Goal: Information Seeking & Learning: Learn about a topic

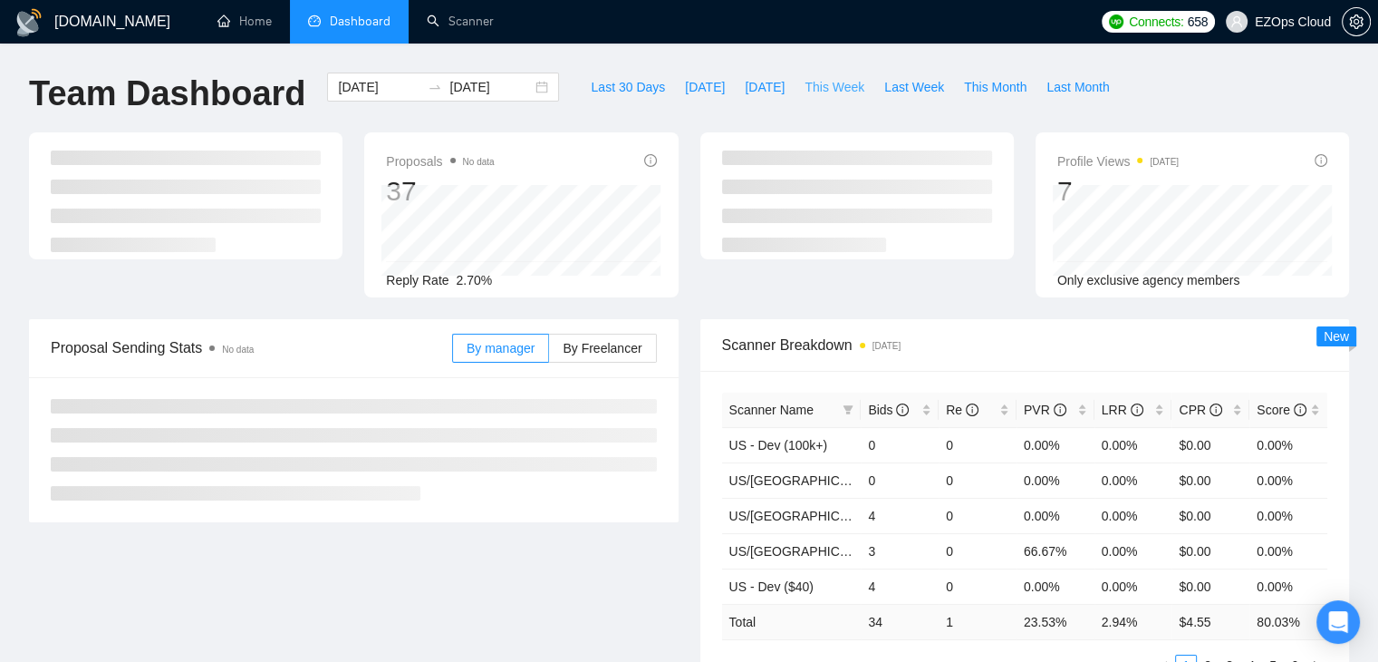
click at [837, 86] on span "This Week" at bounding box center [835, 87] width 60 height 20
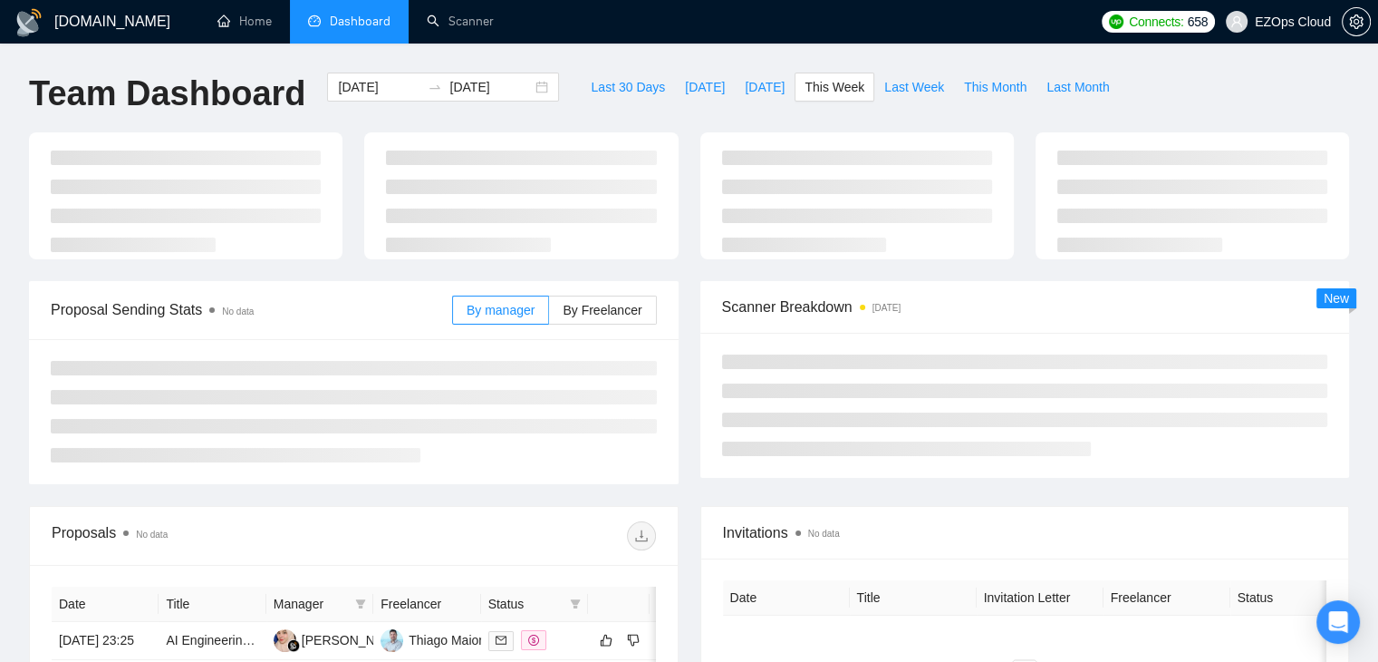
type input "[DATE]"
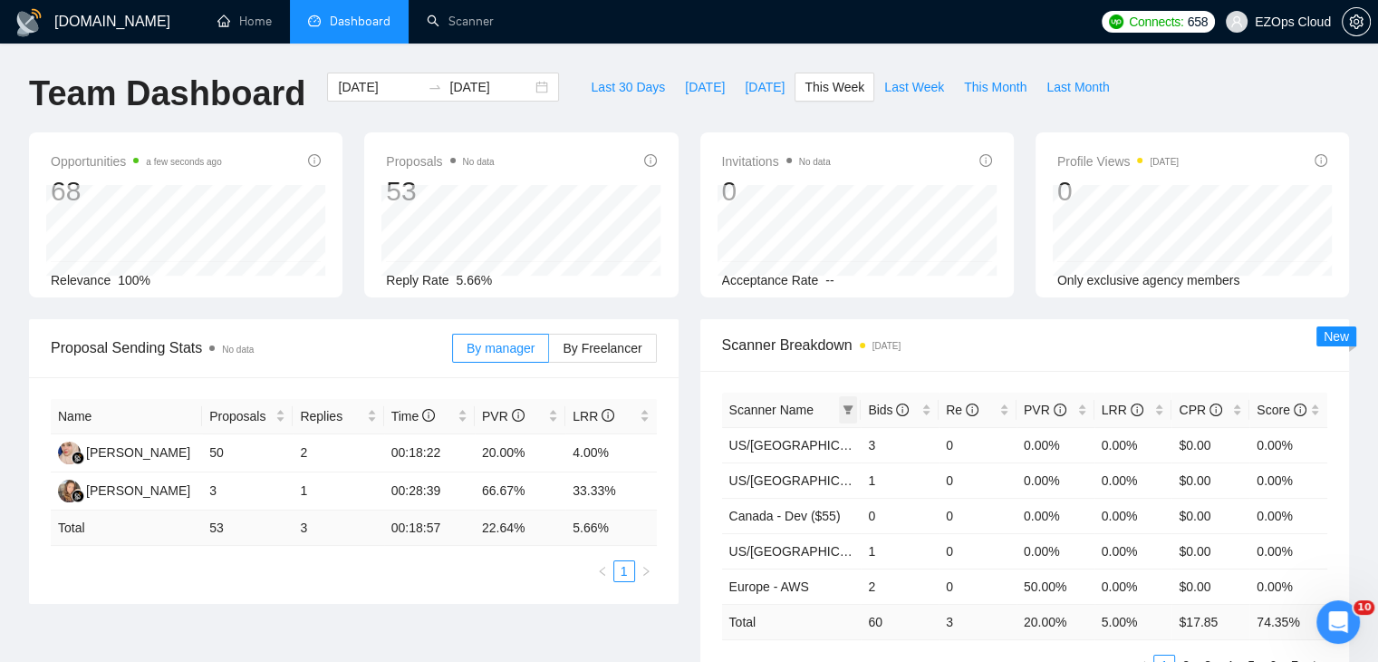
click at [855, 404] on span at bounding box center [848, 409] width 18 height 27
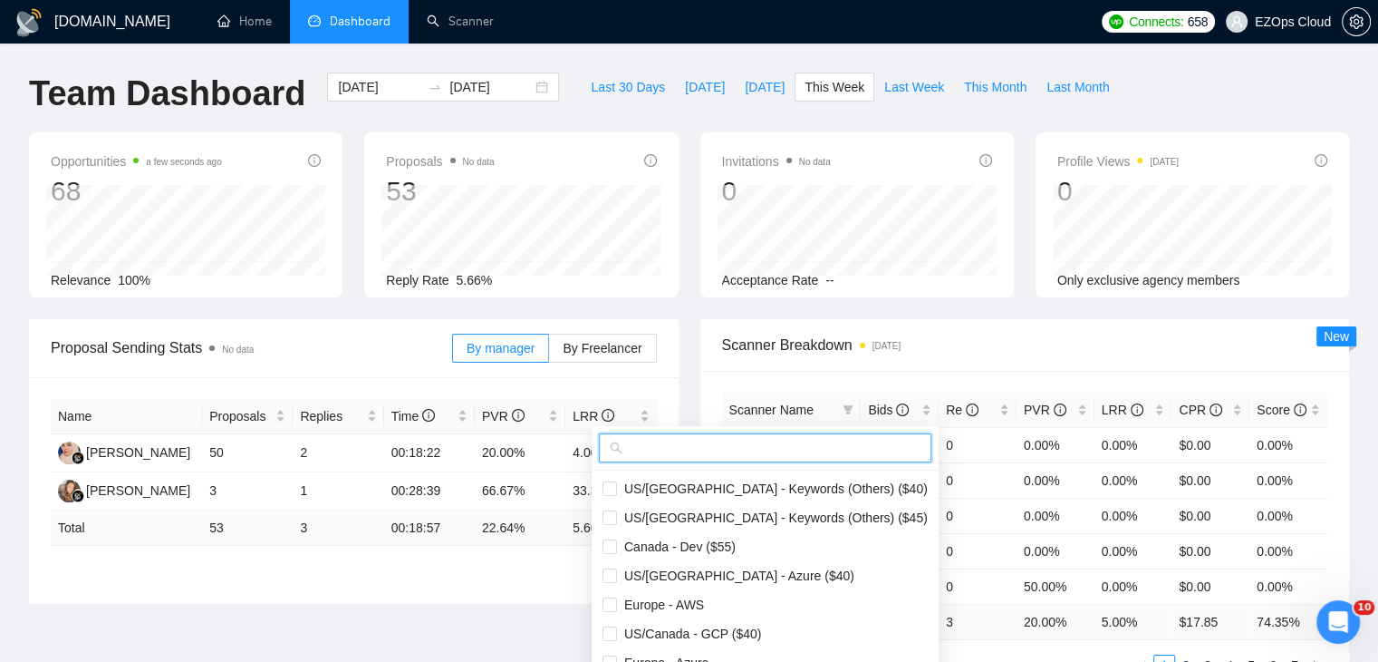
click at [799, 443] on input "text" at bounding box center [773, 448] width 295 height 20
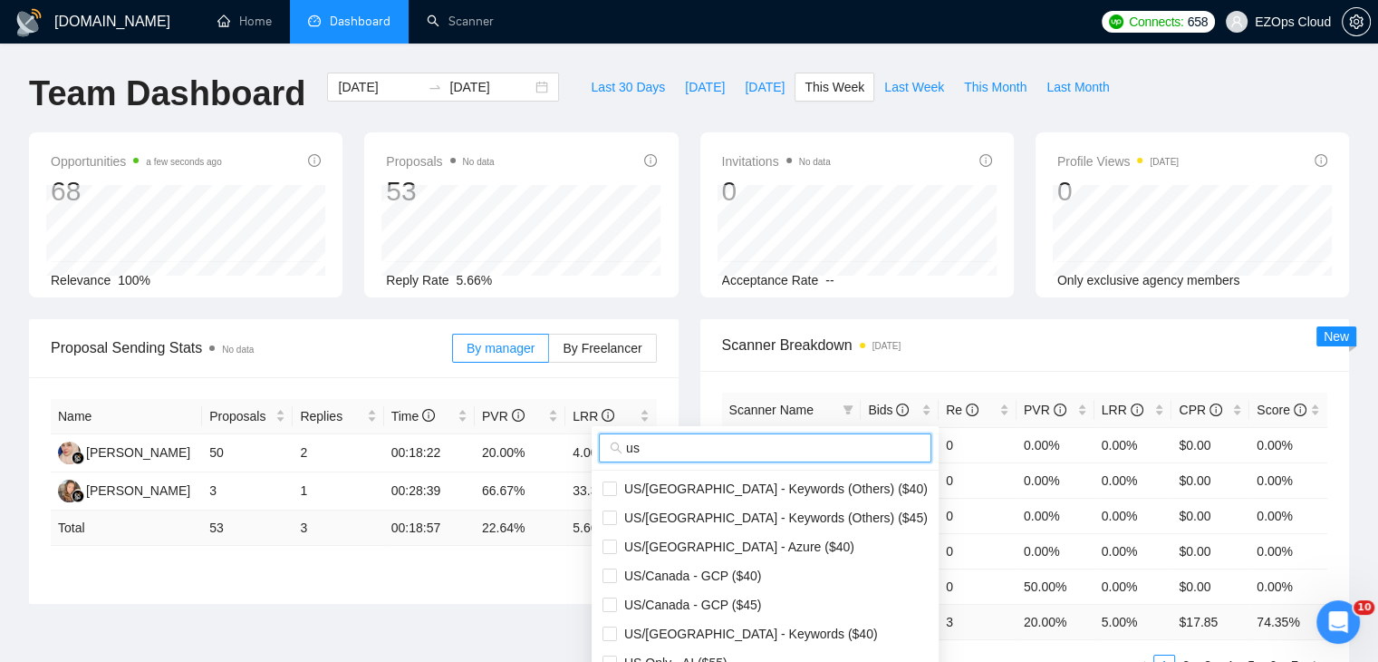
scroll to position [181, 0]
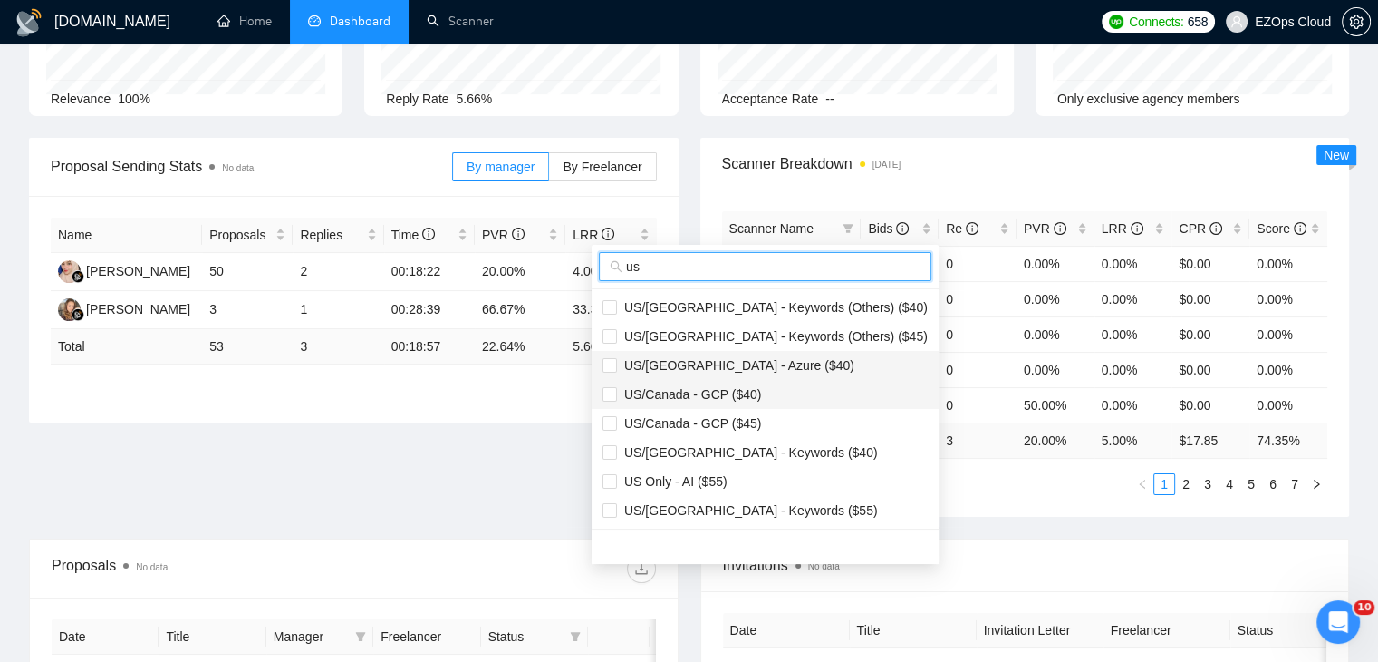
type input "us"
click at [734, 365] on span "US/[GEOGRAPHIC_DATA] - Azure ($40)" at bounding box center [735, 365] width 237 height 14
checkbox input "true"
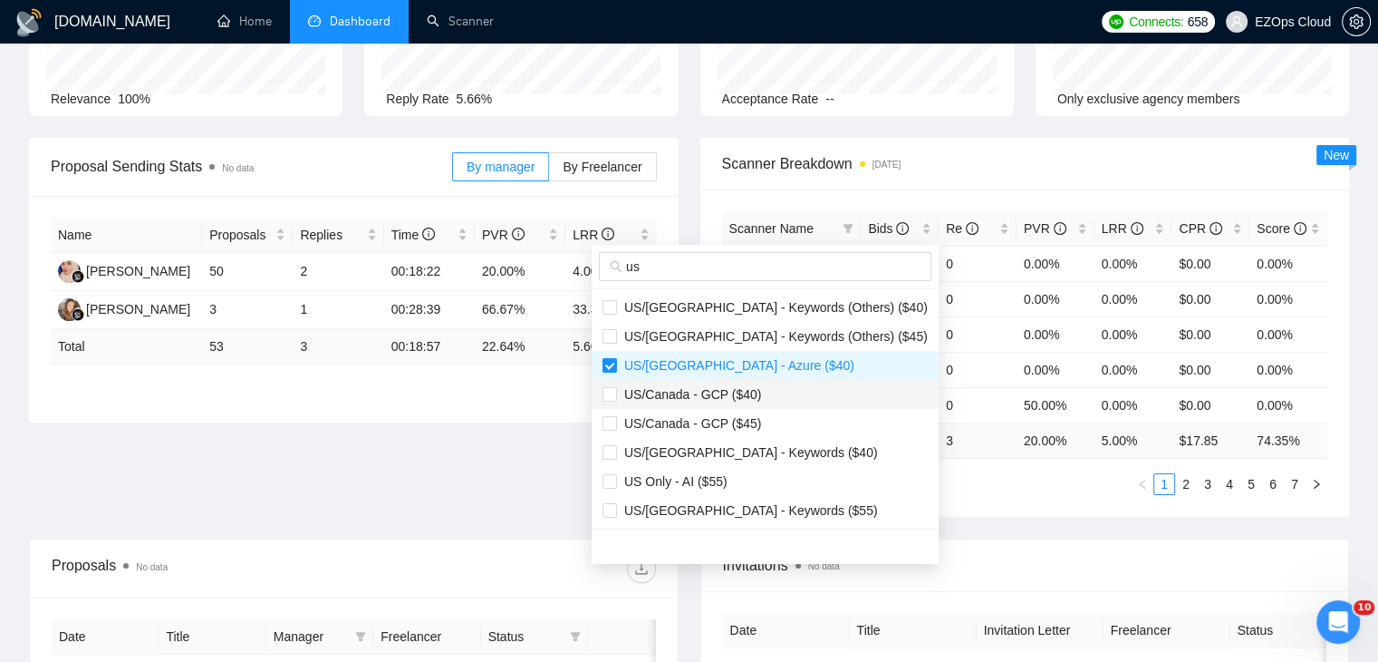
click at [736, 401] on span "US/Canada - GCP ($40)" at bounding box center [765, 394] width 325 height 20
checkbox input "true"
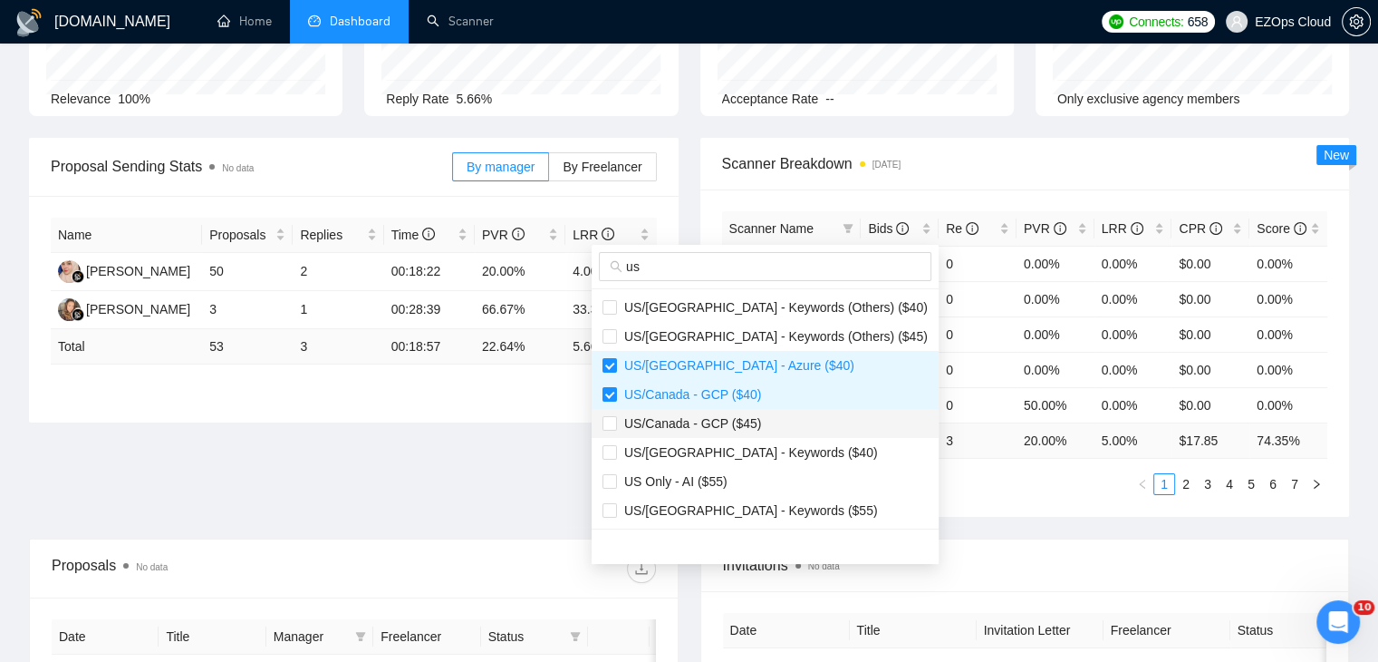
click at [738, 424] on span "US/Canada - GCP ($45)" at bounding box center [689, 423] width 144 height 14
checkbox input "true"
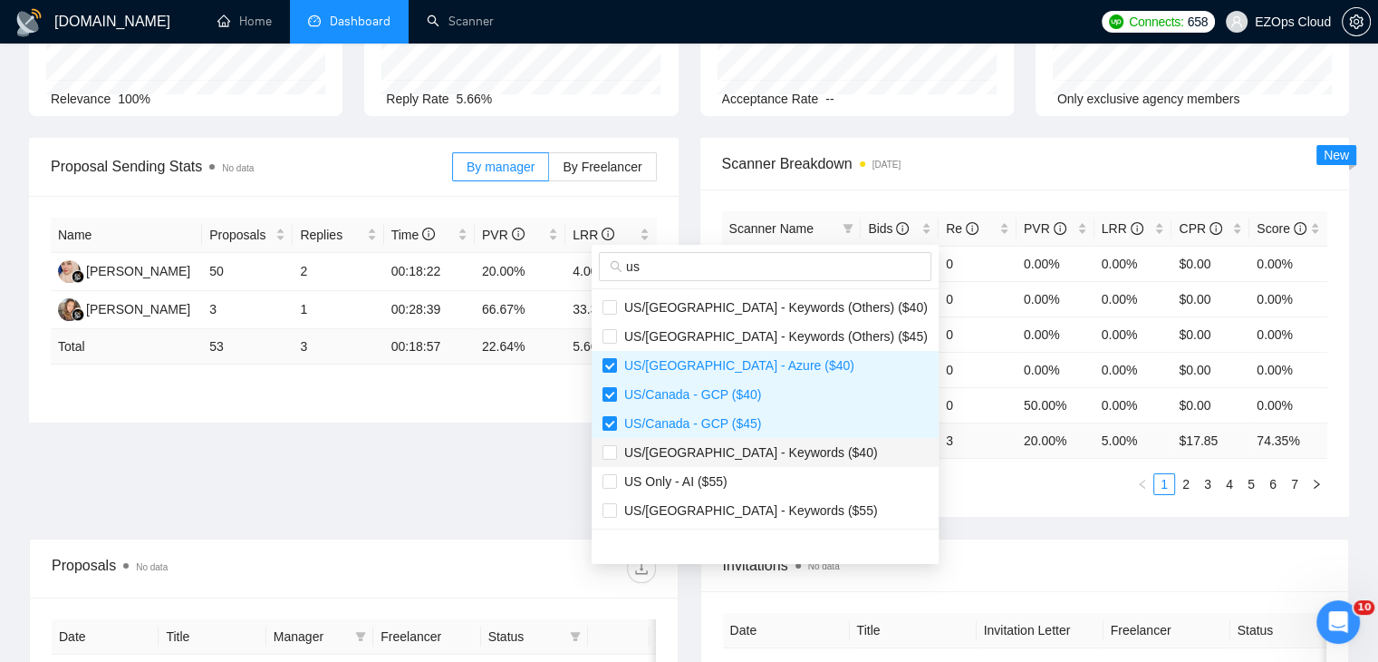
click at [755, 454] on span "US/[GEOGRAPHIC_DATA] - Keywords ($40)" at bounding box center [747, 452] width 261 height 14
checkbox input "true"
click at [765, 503] on span "US/[GEOGRAPHIC_DATA] - Keywords ($55)" at bounding box center [747, 510] width 261 height 14
checkbox input "true"
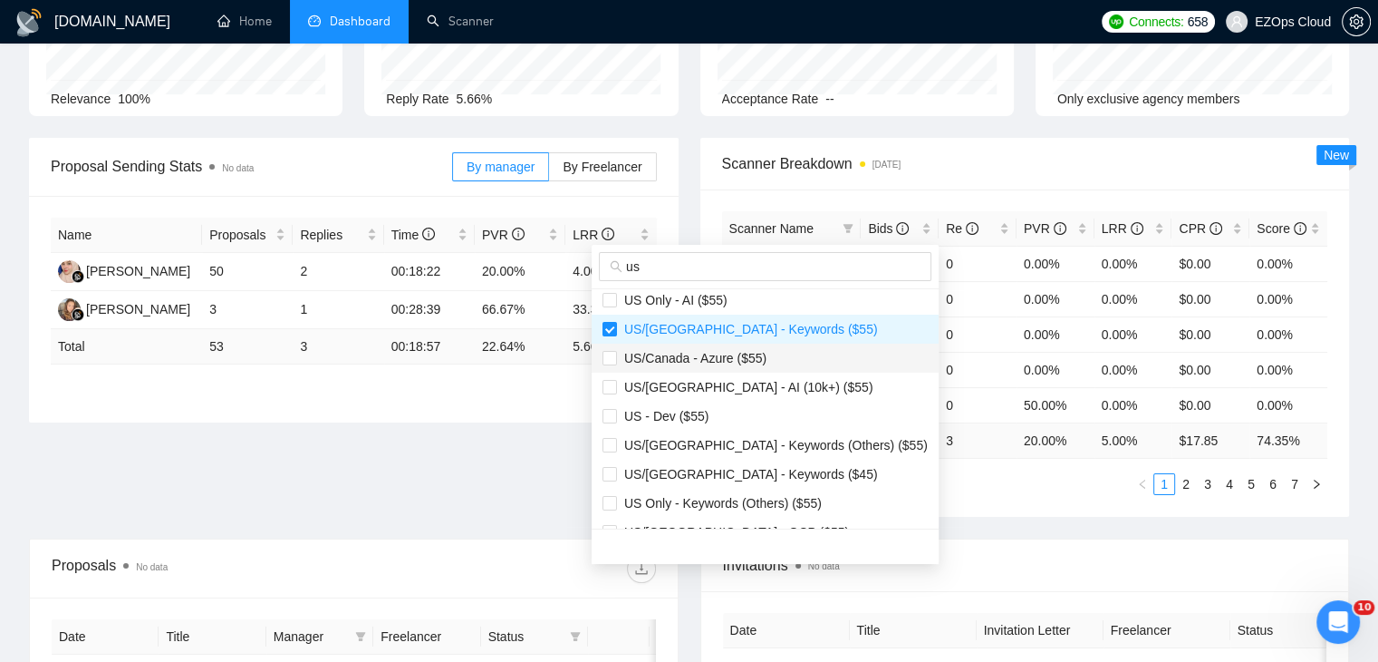
click at [721, 345] on li "US/Canada - Azure ($55)" at bounding box center [765, 357] width 347 height 29
checkbox input "true"
click at [739, 477] on span "US/[GEOGRAPHIC_DATA] - Keywords ($45)" at bounding box center [747, 474] width 261 height 14
checkbox input "true"
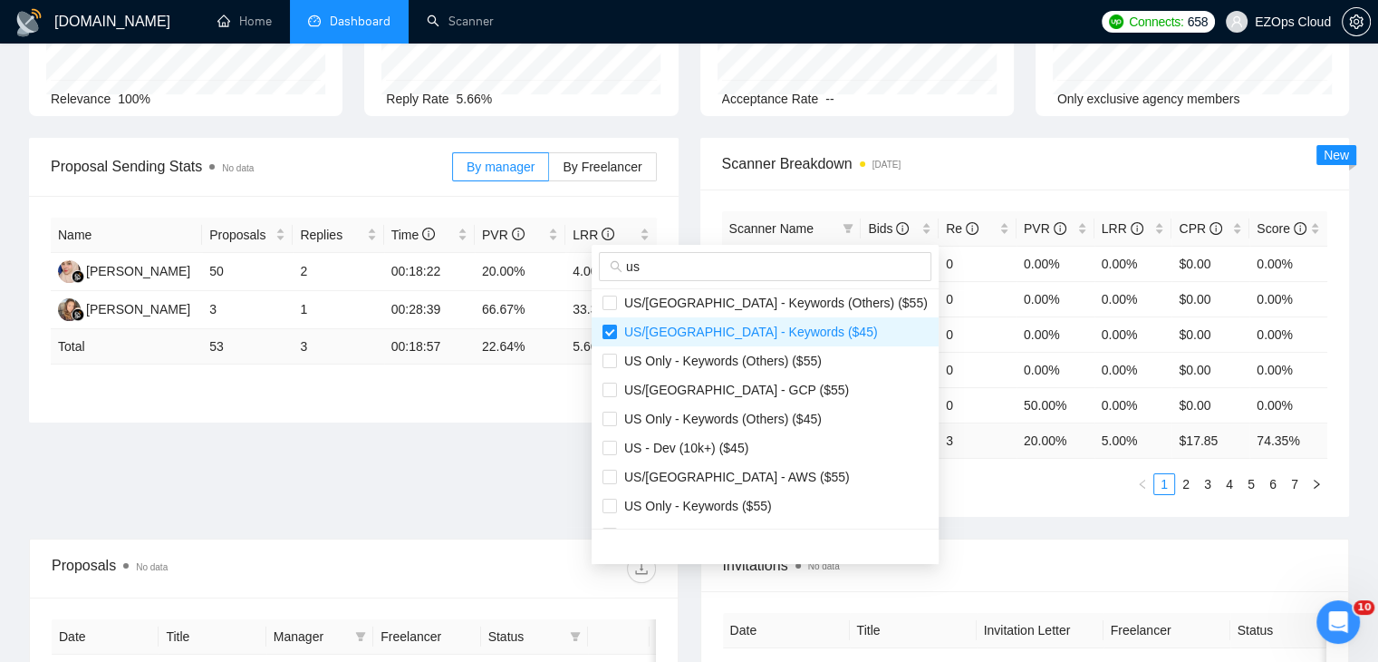
scroll to position [362, 0]
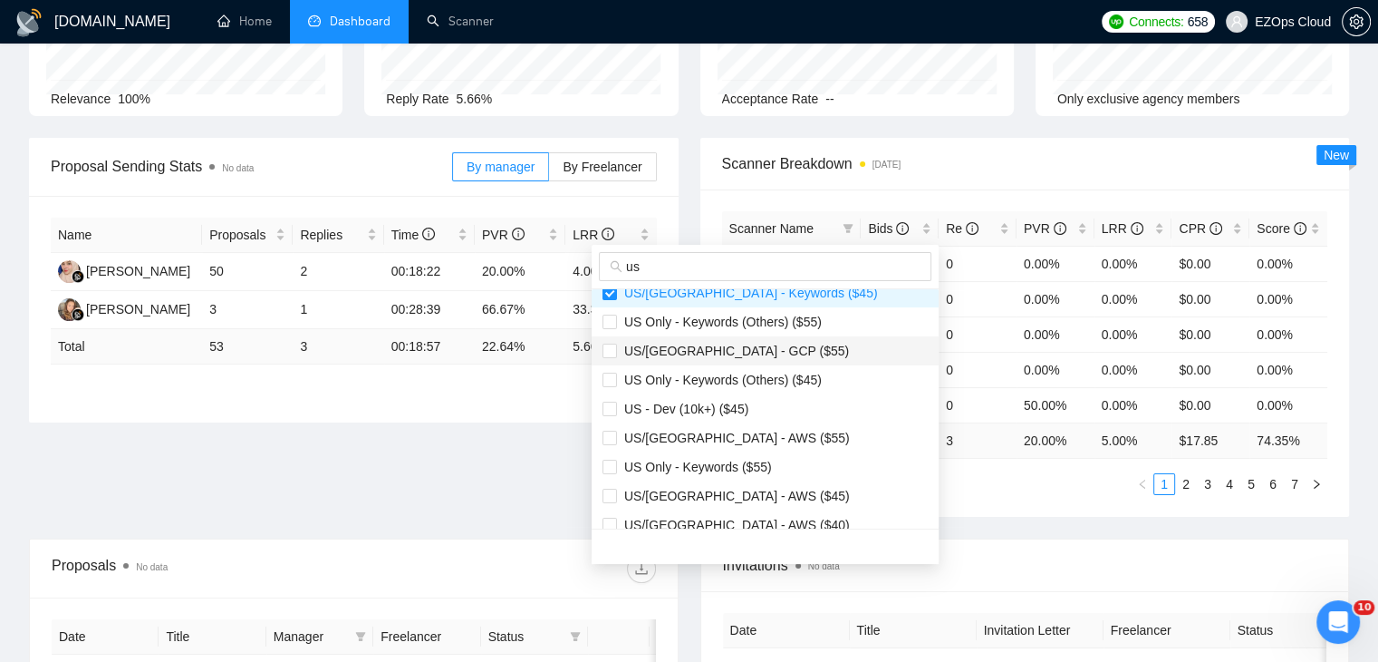
click at [731, 351] on span "US/[GEOGRAPHIC_DATA] - GCP ($55)" at bounding box center [733, 350] width 232 height 14
checkbox input "true"
click at [740, 436] on span "US/[GEOGRAPHIC_DATA] - AWS ($55)" at bounding box center [733, 437] width 233 height 14
checkbox input "true"
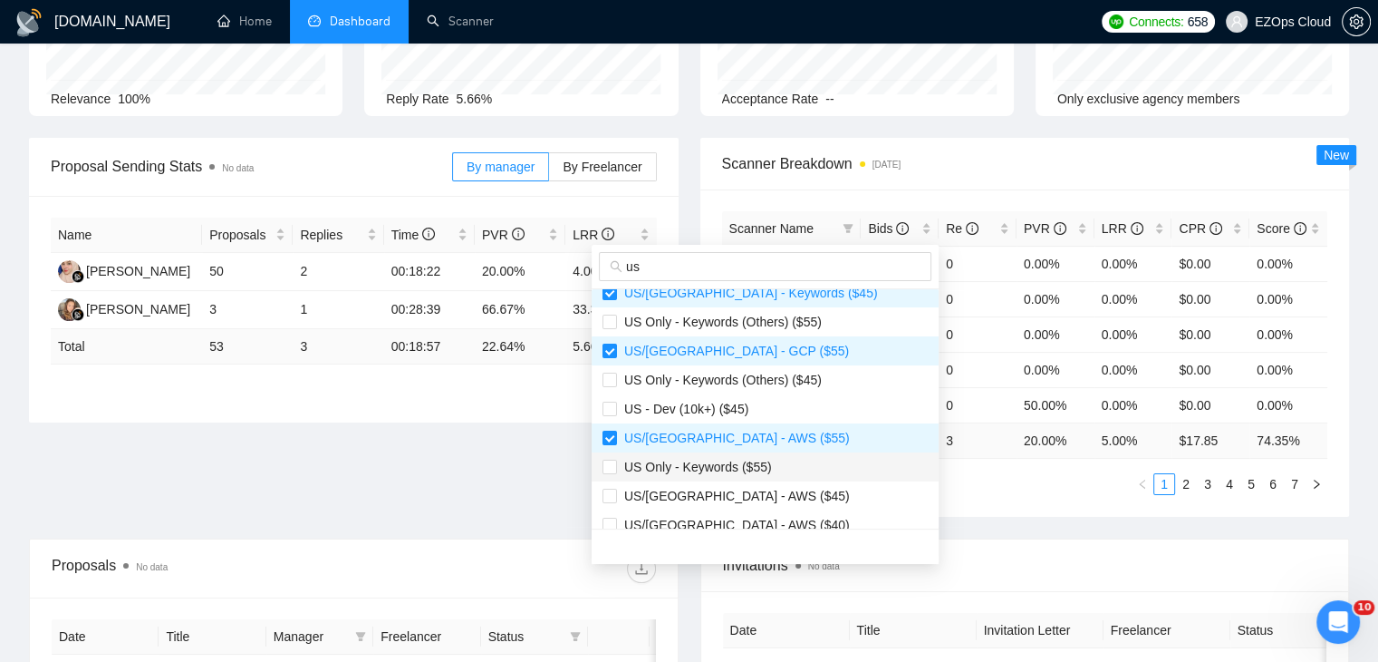
click at [750, 465] on span "US Only - Keywords ($55)" at bounding box center [694, 466] width 155 height 14
checkbox input "true"
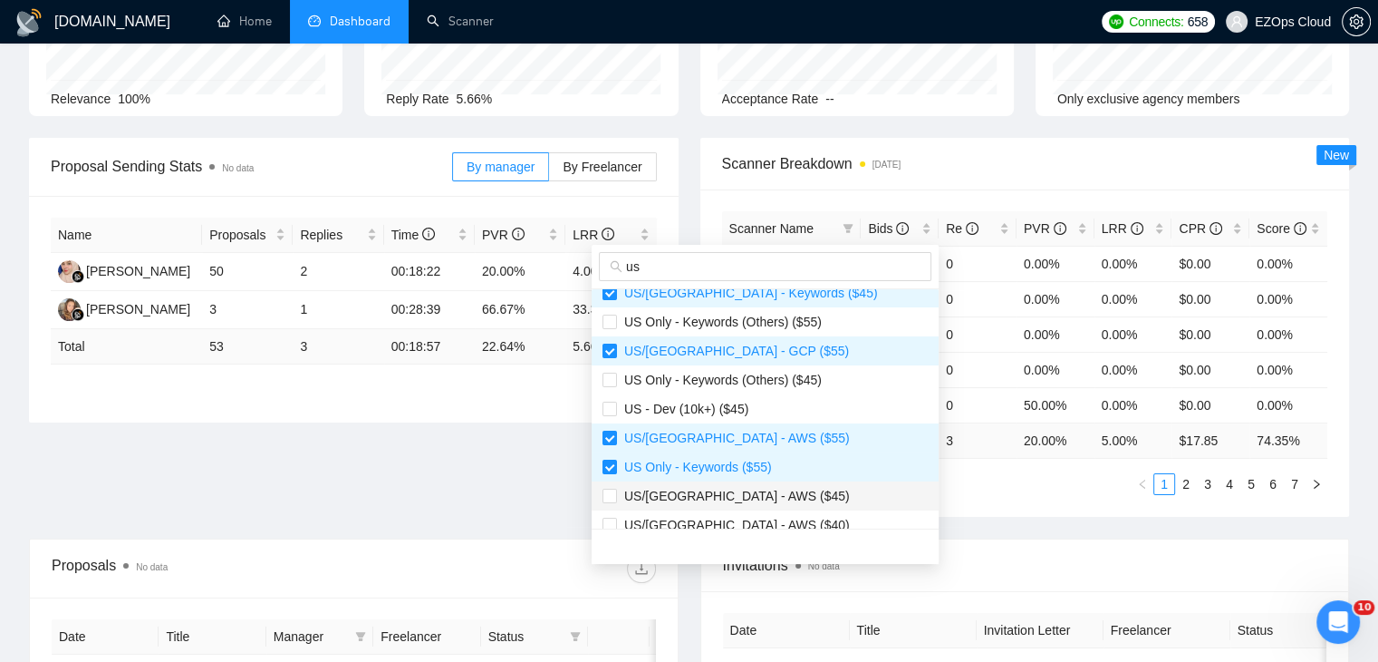
click at [757, 487] on span "US/[GEOGRAPHIC_DATA] - AWS ($45)" at bounding box center [765, 496] width 325 height 20
checkbox input "true"
click at [758, 523] on span "US/[GEOGRAPHIC_DATA] - AWS ($40)" at bounding box center [765, 525] width 325 height 20
checkbox input "true"
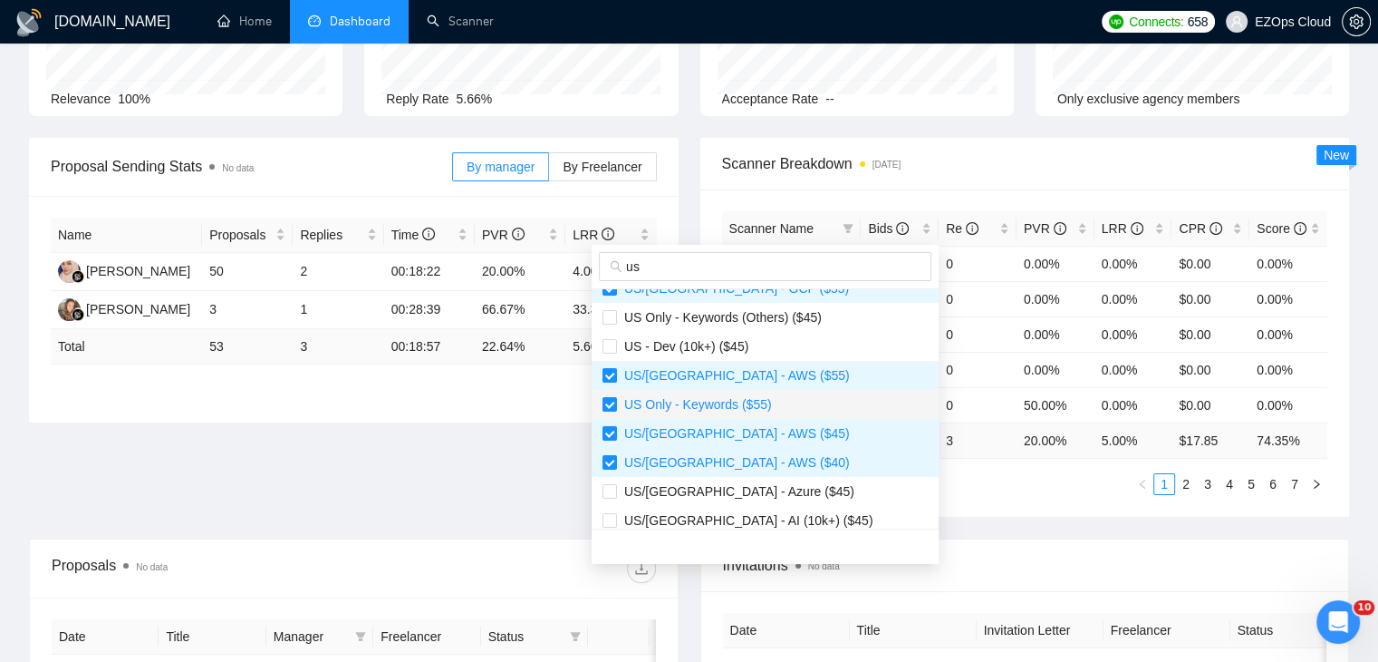
scroll to position [453, 0]
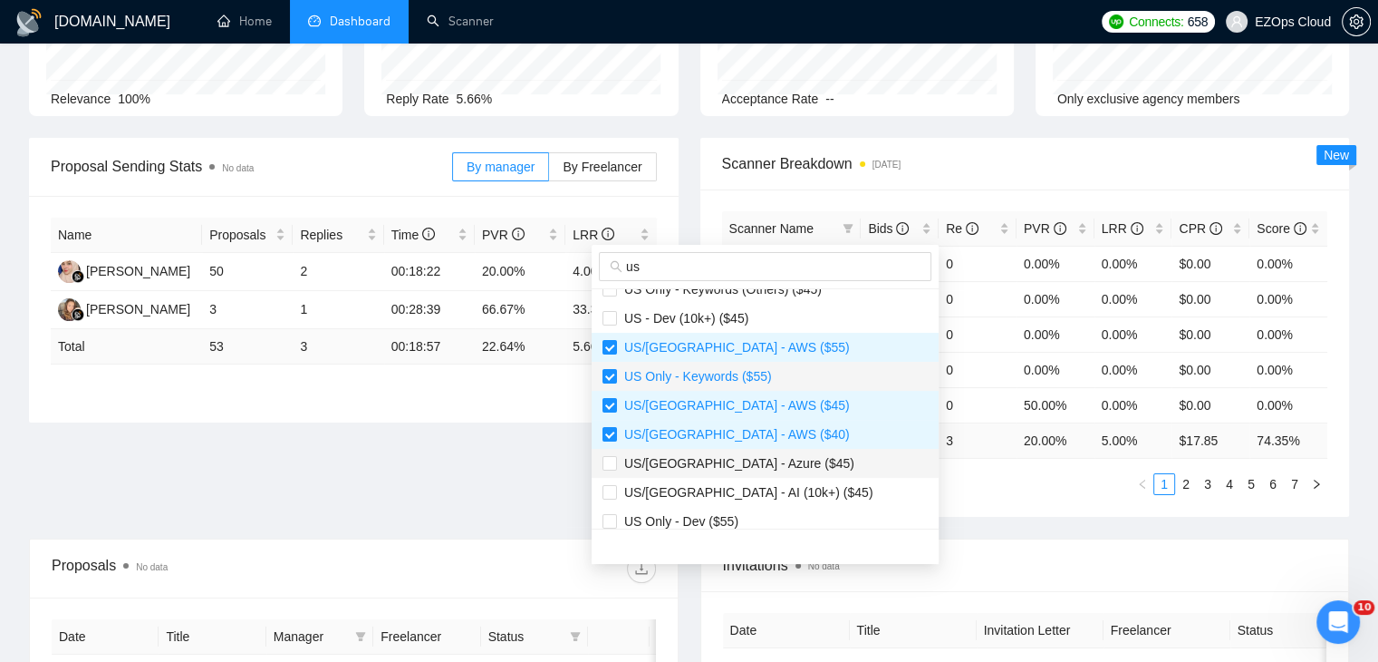
click at [757, 459] on span "US/[GEOGRAPHIC_DATA] - Azure ($45)" at bounding box center [735, 463] width 237 height 14
checkbox input "true"
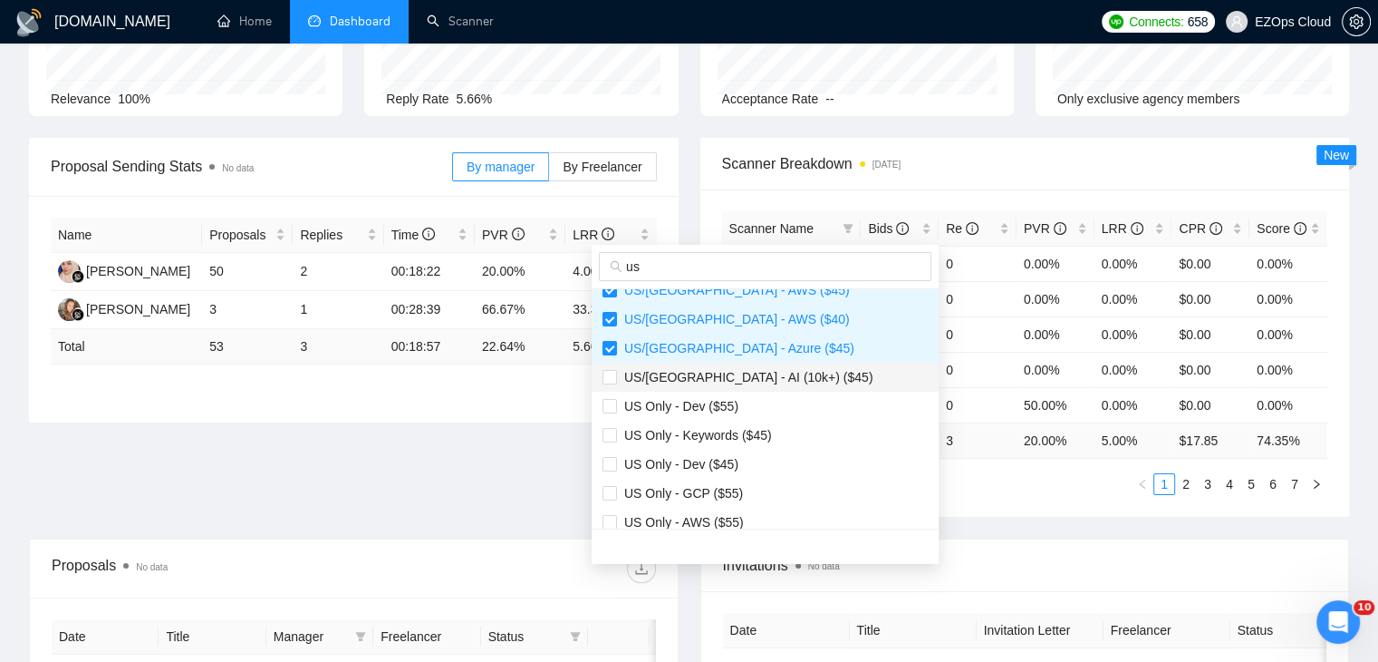
scroll to position [580, 0]
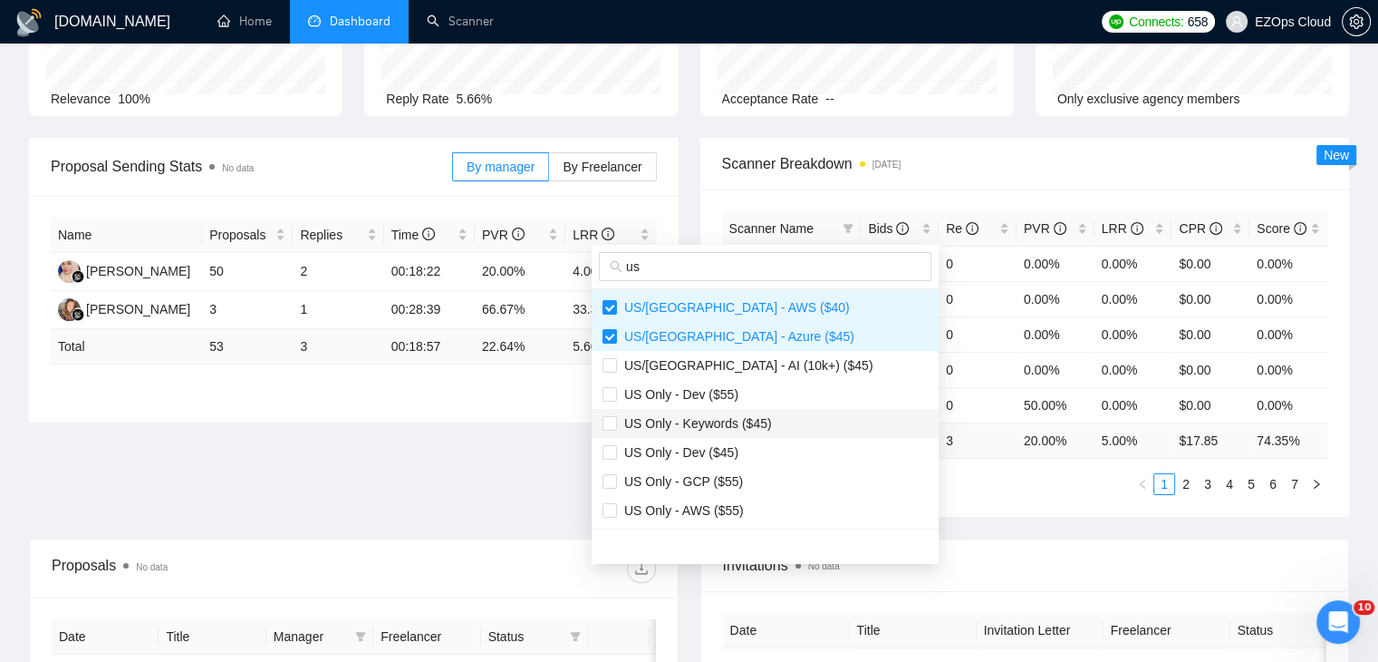
click at [750, 422] on span "US Only - Keywords ($45)" at bounding box center [694, 423] width 155 height 14
checkbox input "true"
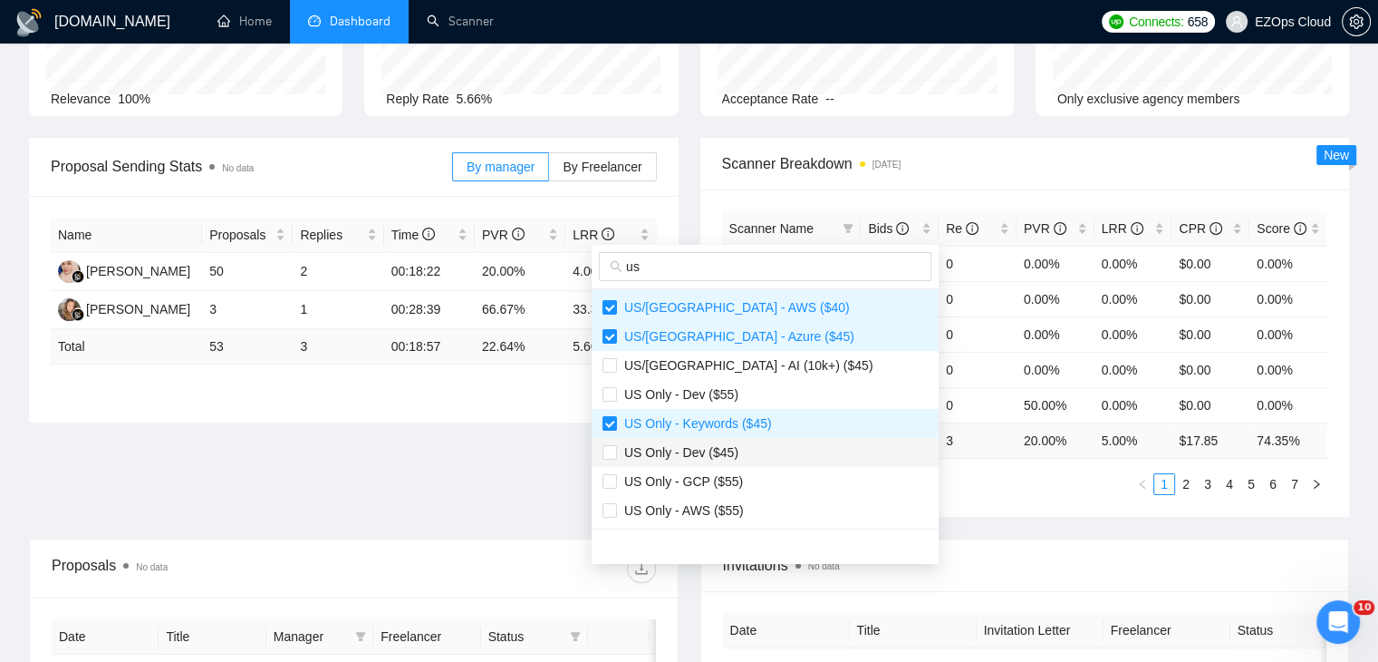
click at [739, 452] on span "US Only - Dev ($45)" at bounding box center [765, 452] width 325 height 20
click at [724, 445] on span "US Only - Dev ($45)" at bounding box center [677, 452] width 121 height 14
checkbox input "false"
click at [743, 476] on span "US Only - GCP ($55)" at bounding box center [765, 481] width 325 height 20
checkbox input "true"
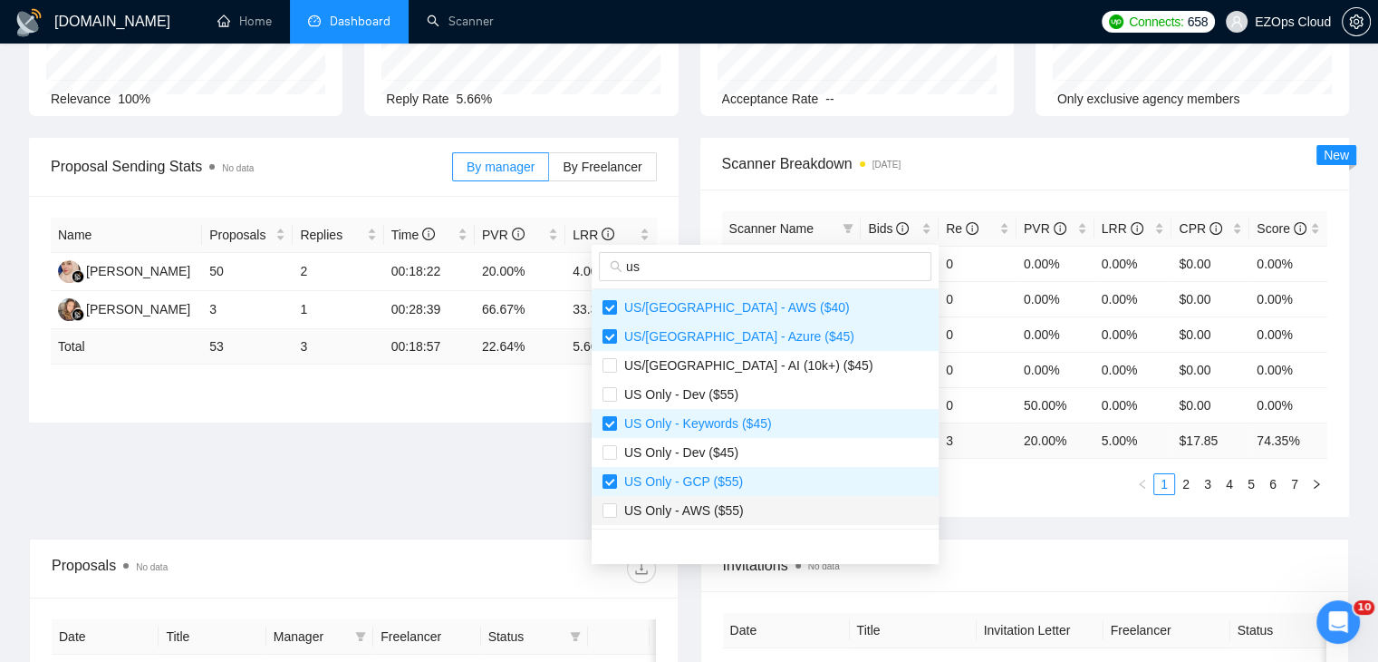
click at [748, 508] on span "US Only - AWS ($55)" at bounding box center [765, 510] width 325 height 20
checkbox input "true"
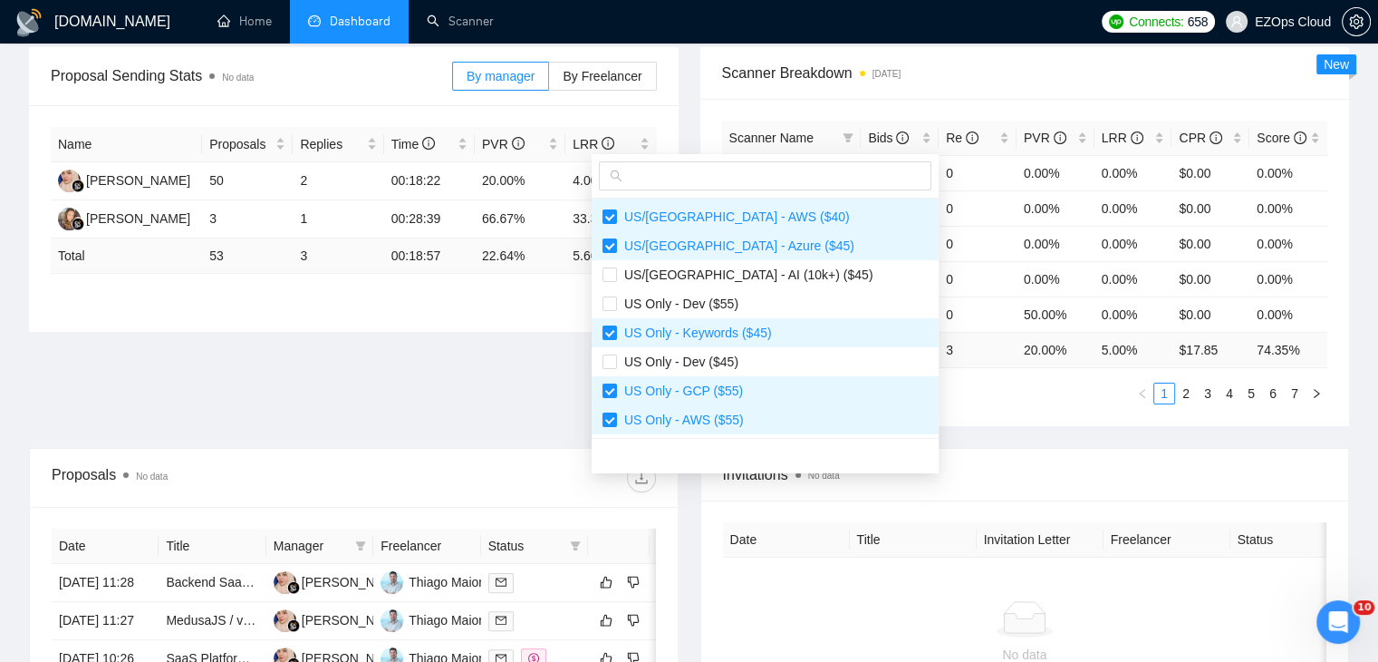
click at [909, 463] on span "Invitations No data" at bounding box center [1025, 474] width 604 height 23
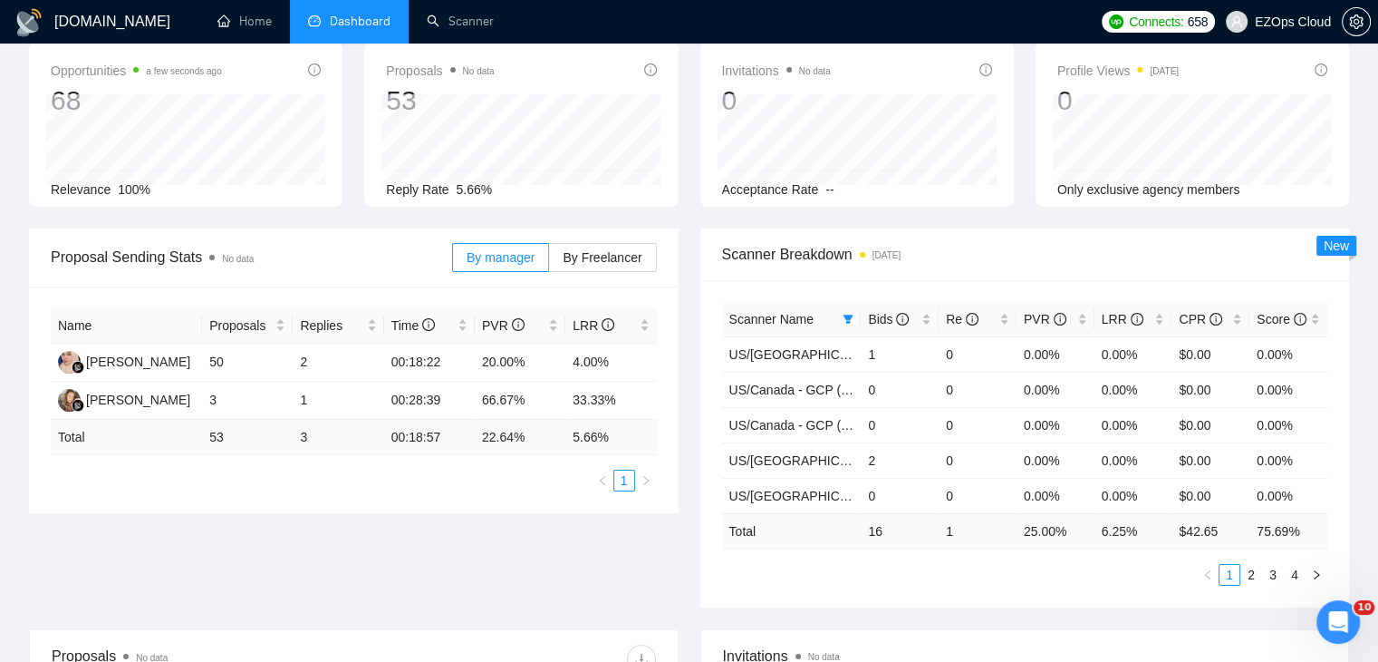
scroll to position [0, 0]
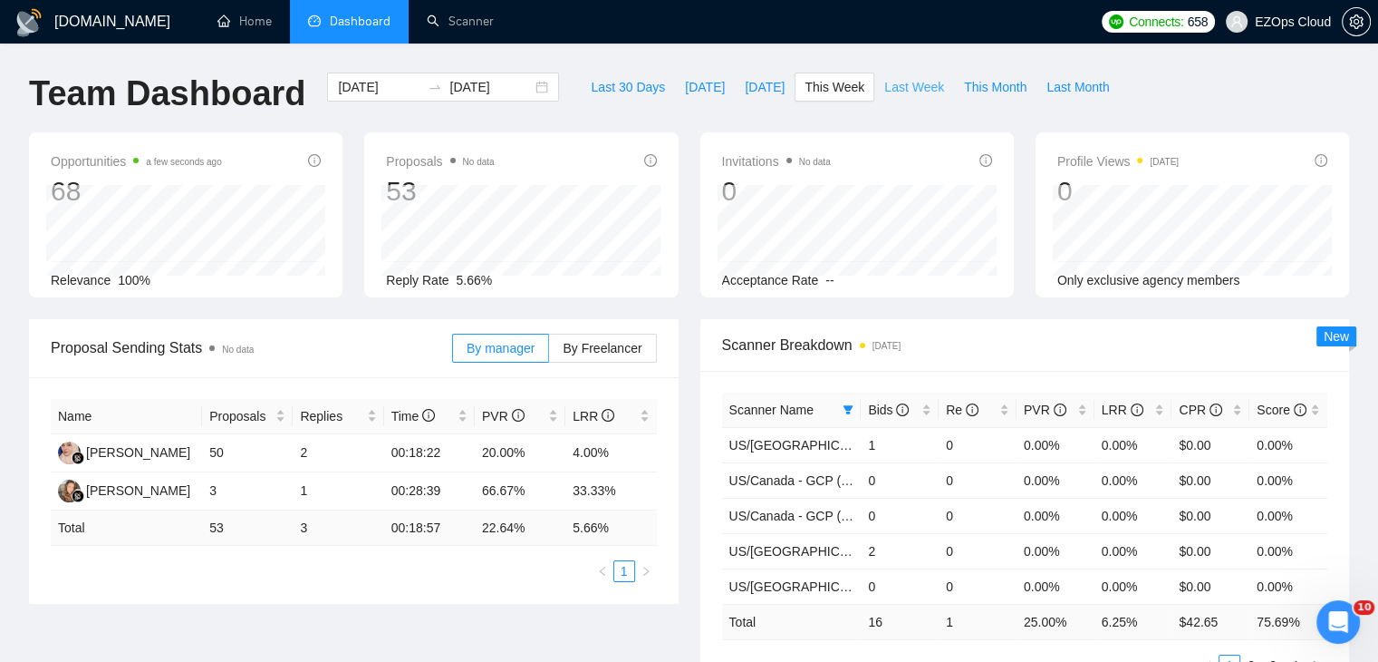
click at [893, 77] on span "Last Week" at bounding box center [914, 87] width 60 height 20
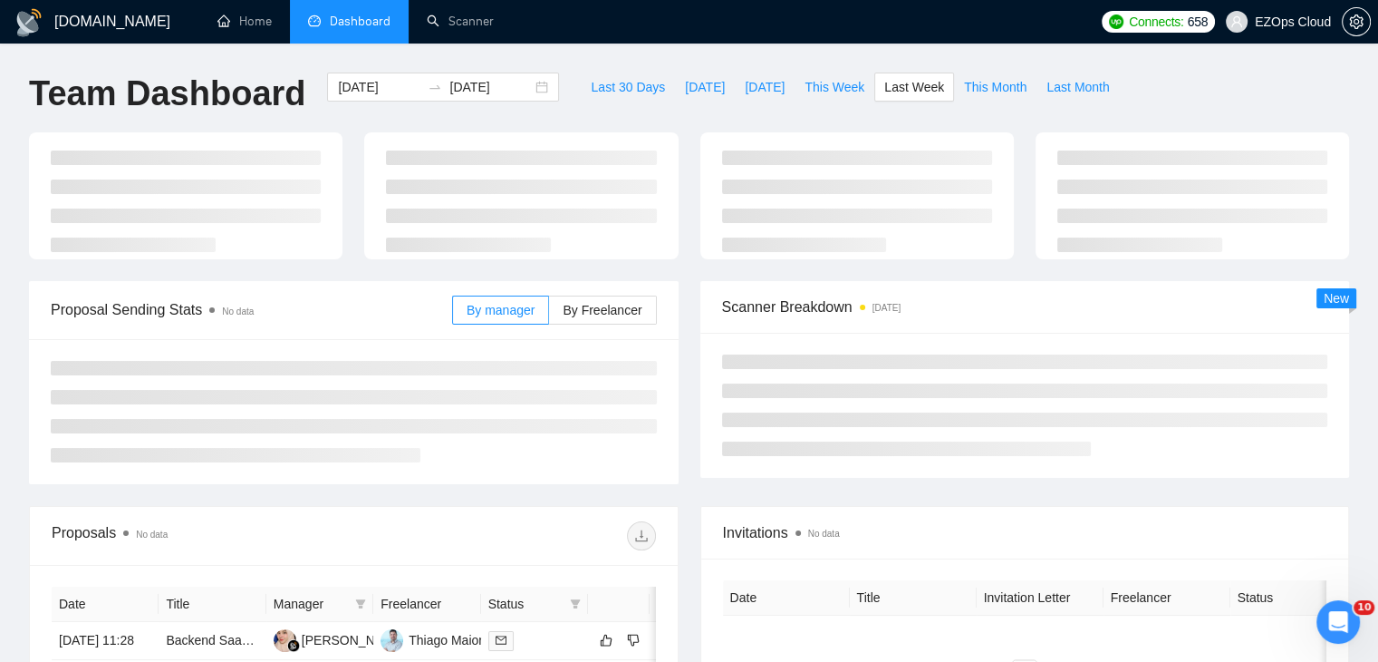
type input "[DATE]"
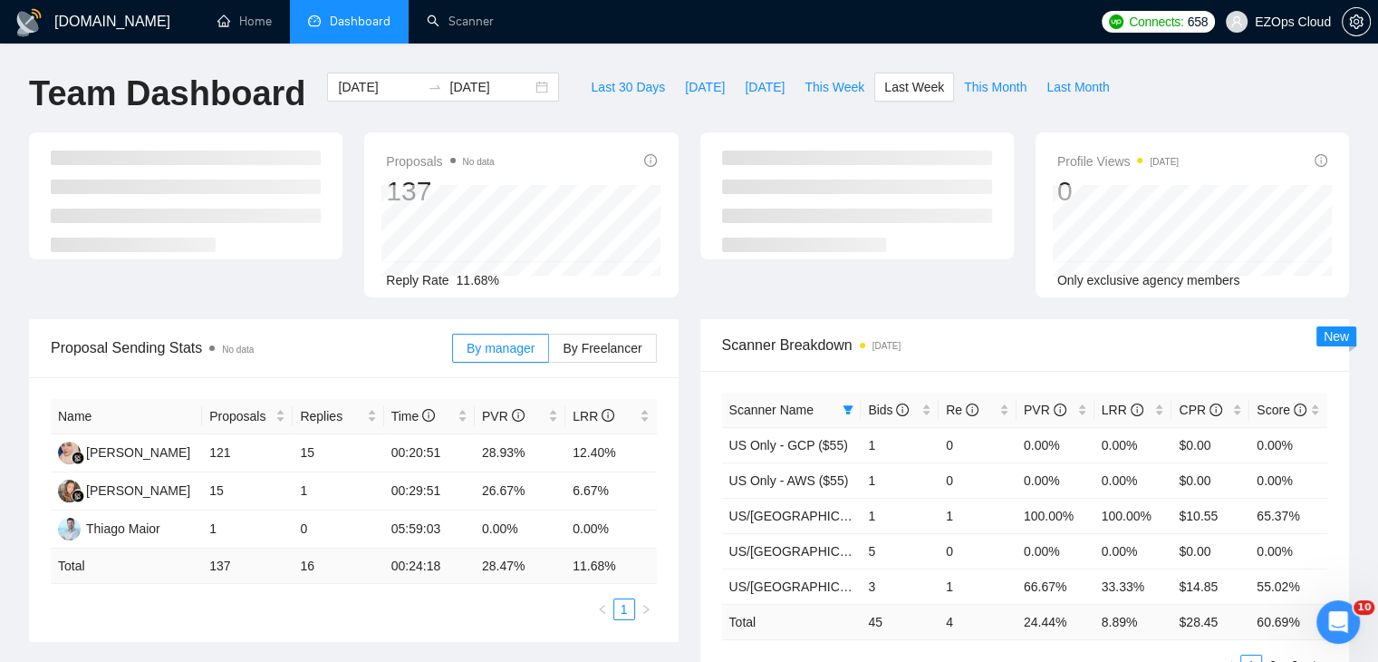
click at [847, 371] on div "Scanner Name Bids Re PVR LRR CPR Score US Only - GCP ($55) 1 0 0.00% 0.00% $0.0…" at bounding box center [1025, 534] width 650 height 327
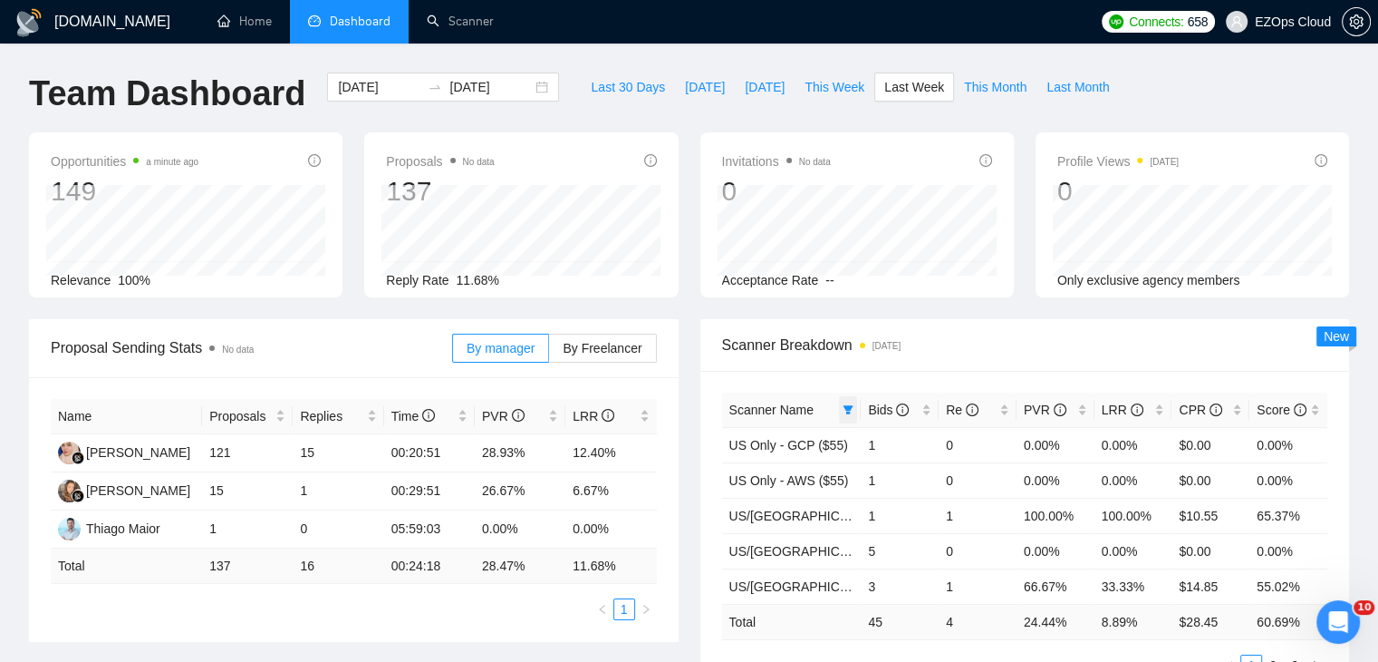
click at [844, 408] on icon "filter" at bounding box center [848, 409] width 11 height 11
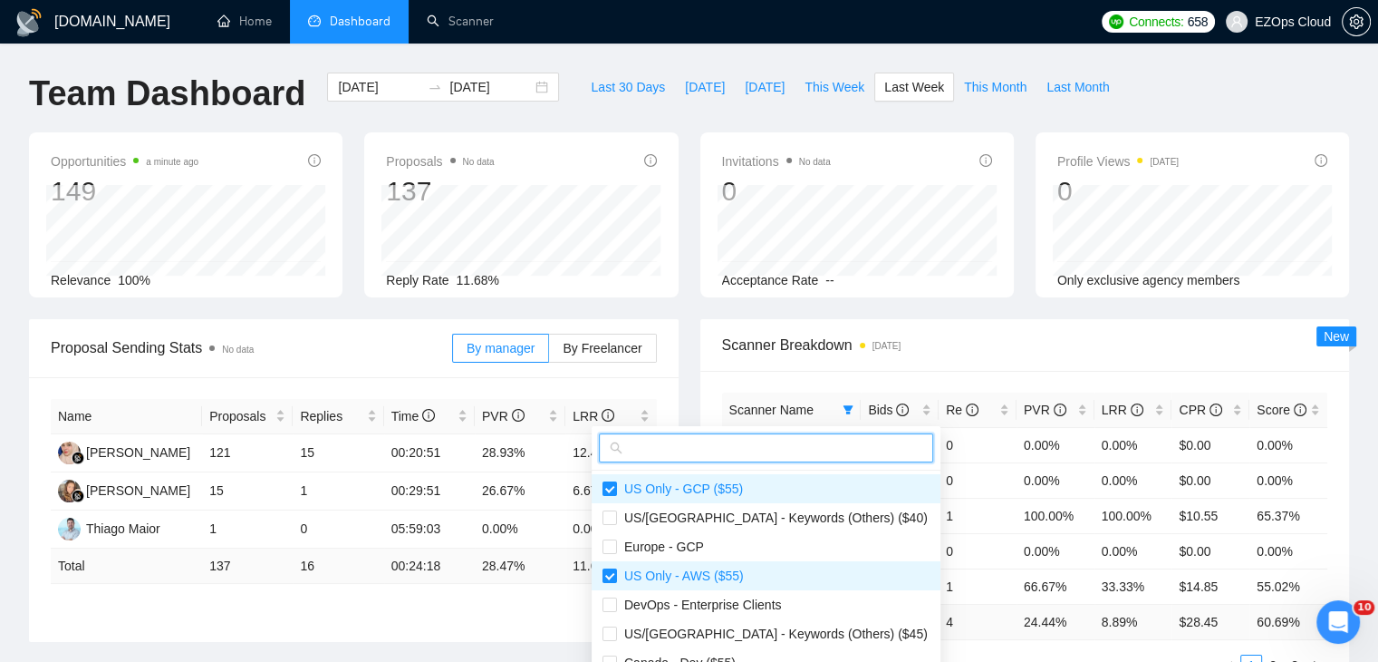
click at [779, 450] on input "text" at bounding box center [774, 448] width 296 height 20
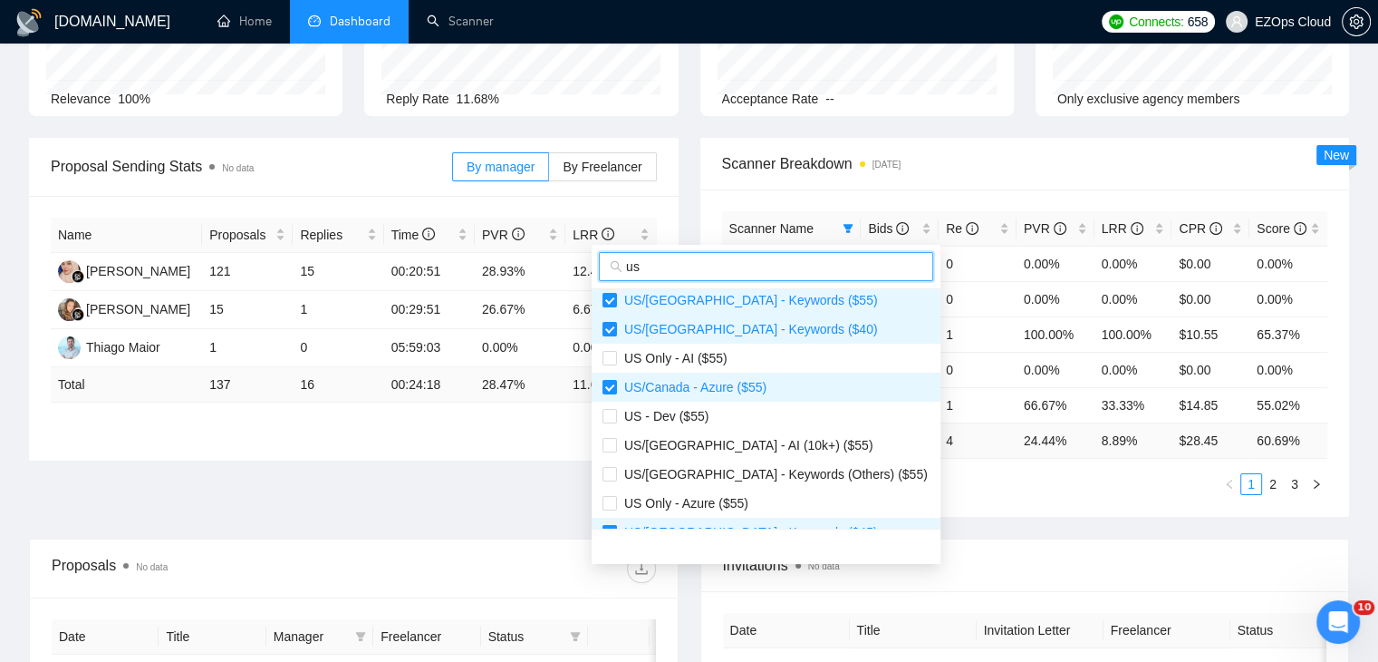
scroll to position [272, 0]
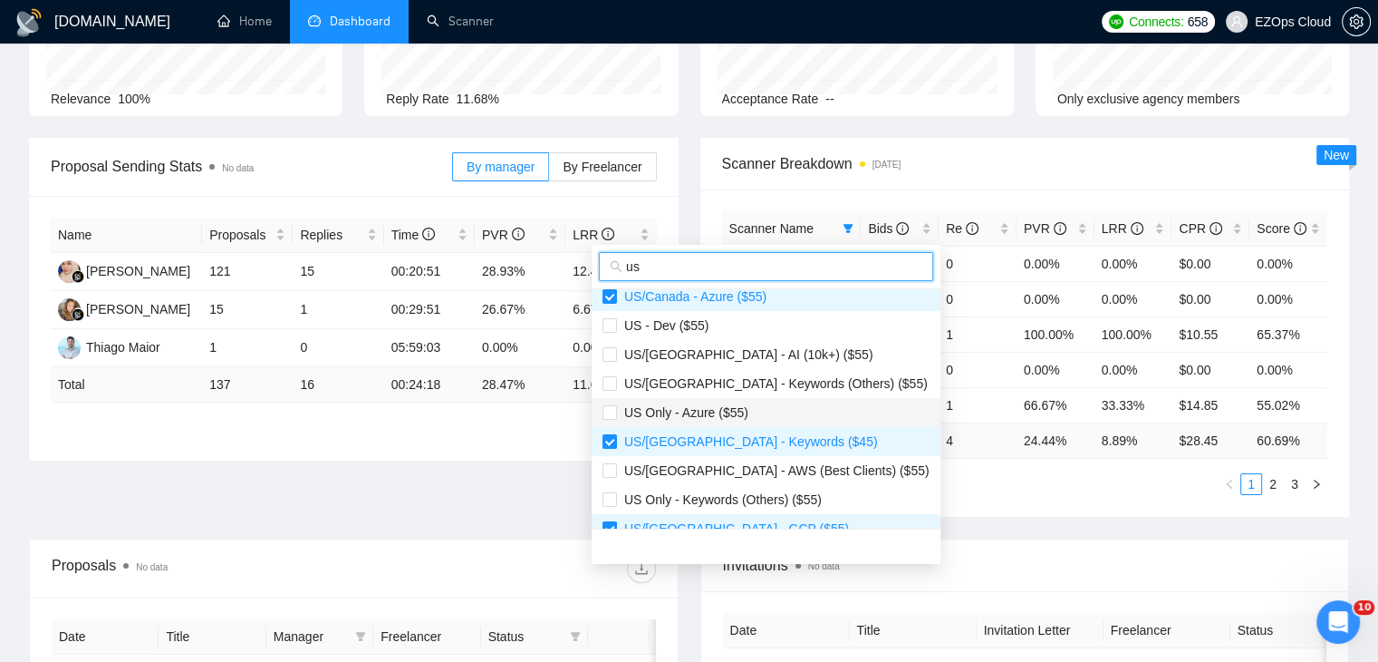
type input "us"
click at [768, 417] on span "US Only - Azure ($55)" at bounding box center [766, 412] width 327 height 20
checkbox input "true"
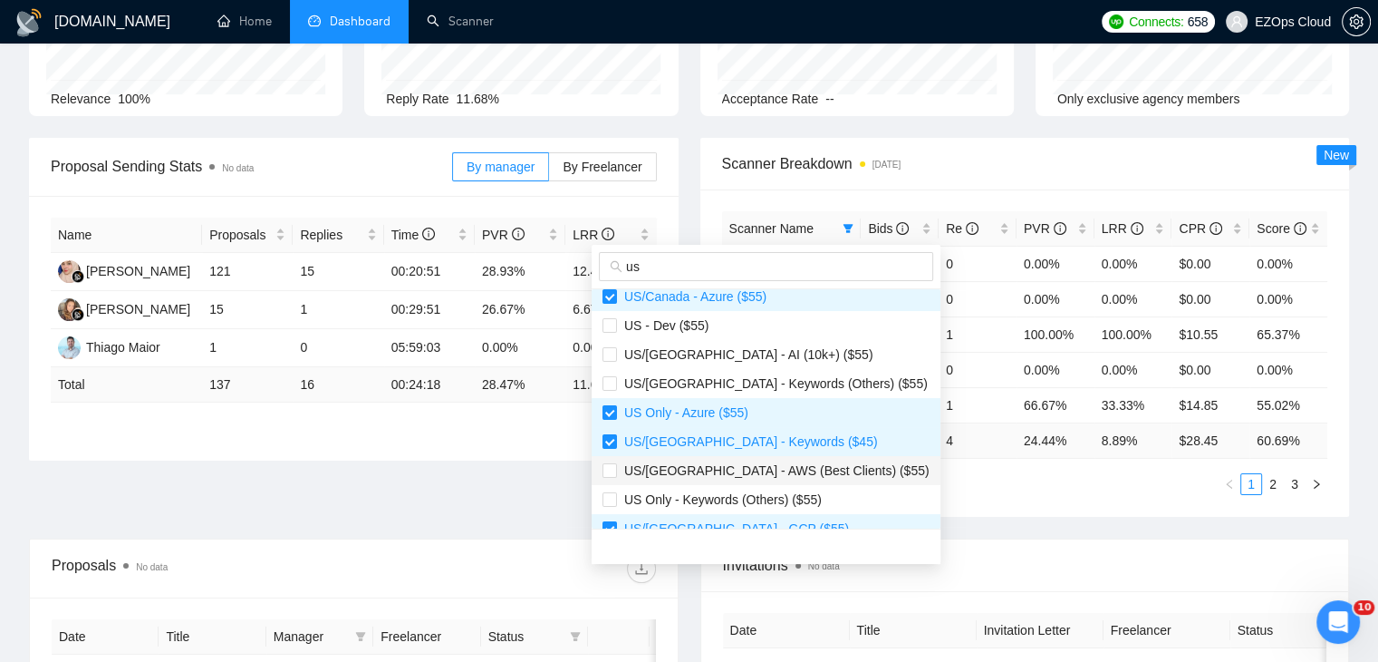
click at [765, 468] on span "US/[GEOGRAPHIC_DATA] - AWS (Best Clients) ($55)" at bounding box center [773, 470] width 313 height 14
checkbox input "true"
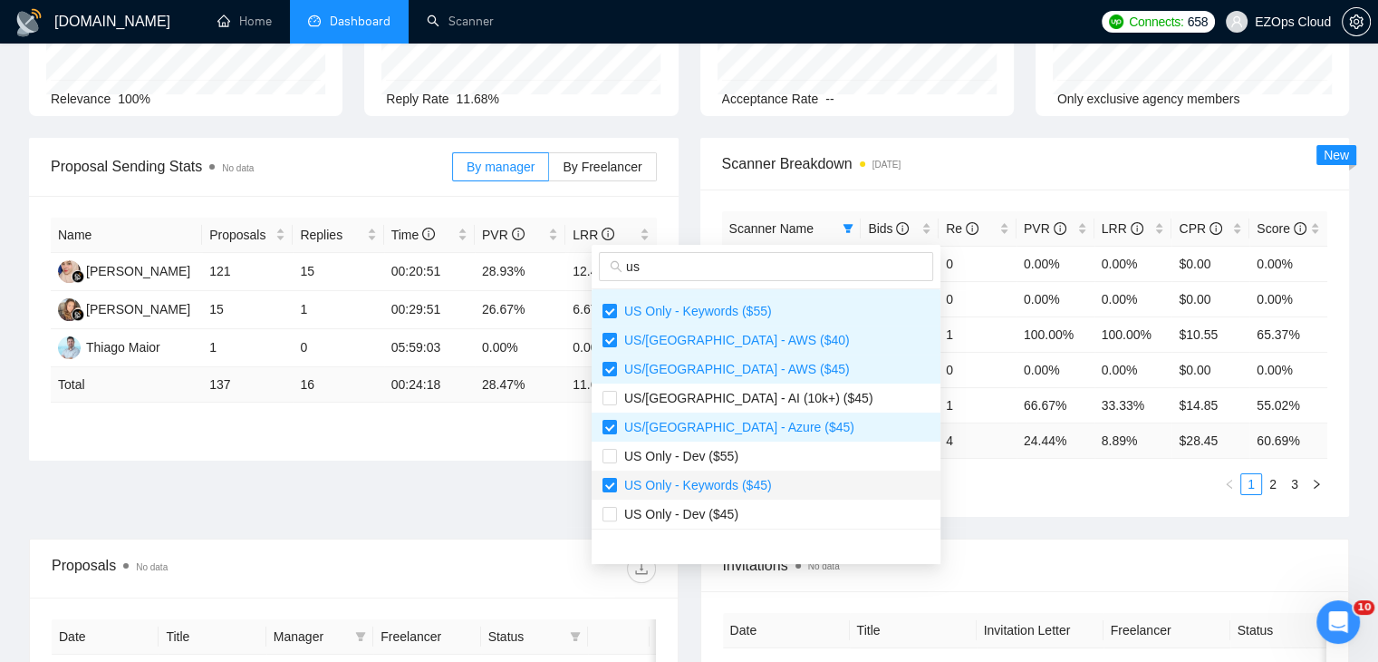
scroll to position [667, 0]
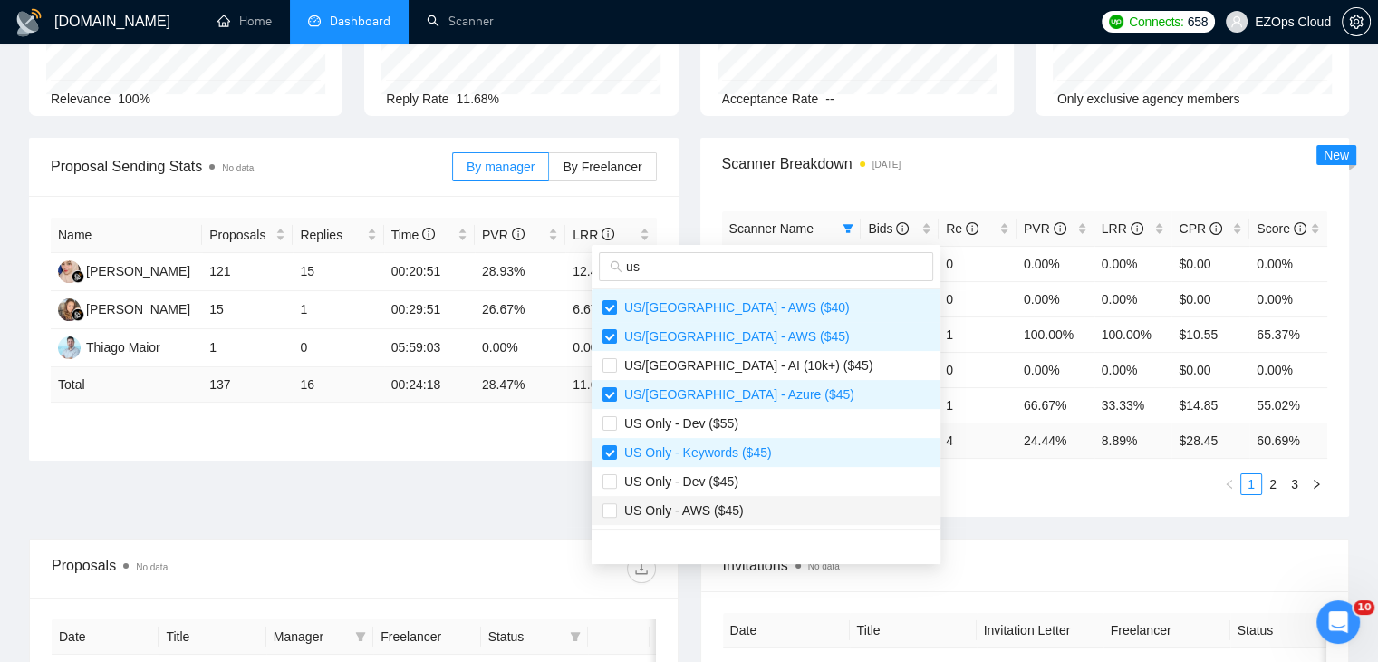
click at [761, 505] on span "US Only - AWS ($45)" at bounding box center [766, 510] width 327 height 20
checkbox input "true"
click at [938, 500] on div "Scanner Name Bids Re PVR LRR CPR Score US Only - GCP ($55) 1 0 0.00% 0.00% $0.0…" at bounding box center [1025, 352] width 650 height 327
